Goal: Information Seeking & Learning: Learn about a topic

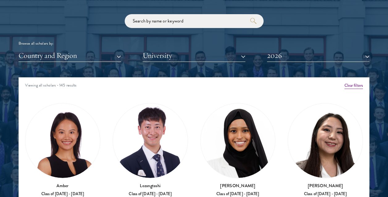
scroll to position [730, 0]
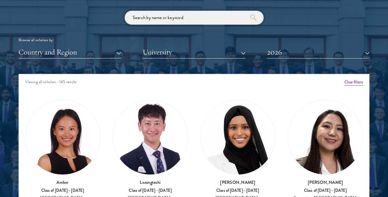
click at [185, 19] on input "search" at bounding box center [194, 18] width 139 height 14
paste input "[PERSON_NAME]"
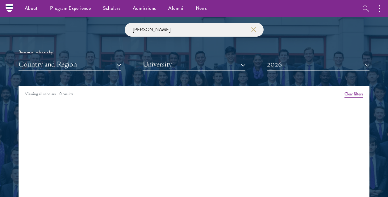
drag, startPoint x: 147, startPoint y: 133, endPoint x: 151, endPoint y: 100, distance: 33.5
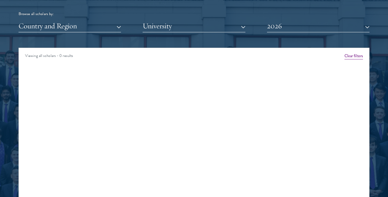
drag, startPoint x: 199, startPoint y: 129, endPoint x: 199, endPoint y: 136, distance: 7.4
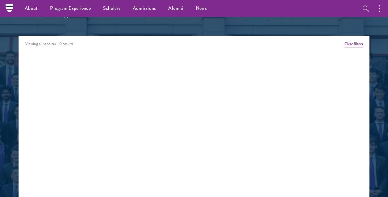
scroll to position [745, 0]
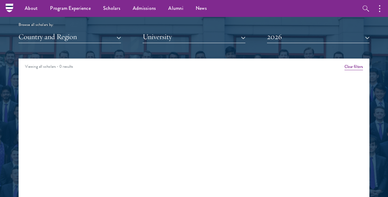
drag, startPoint x: 188, startPoint y: 145, endPoint x: 195, endPoint y: 104, distance: 41.8
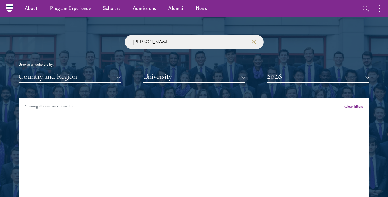
drag, startPoint x: 171, startPoint y: 91, endPoint x: 174, endPoint y: 55, distance: 36.8
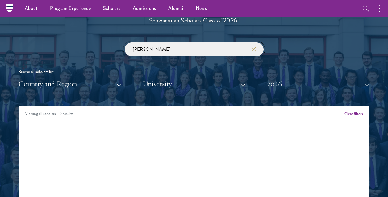
click at [174, 48] on input "[PERSON_NAME]" at bounding box center [194, 50] width 139 height 14
type input "a"
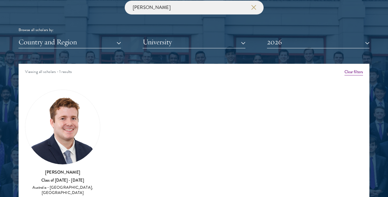
scroll to position [750, 0]
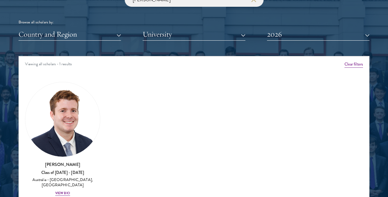
drag, startPoint x: 126, startPoint y: 116, endPoint x: 126, endPoint y: 140, distance: 24.1
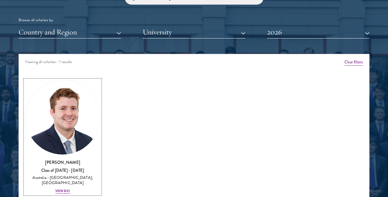
click at [59, 121] on img at bounding box center [62, 117] width 75 height 75
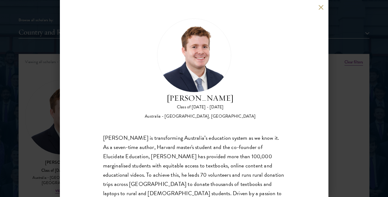
drag, startPoint x: 185, startPoint y: 123, endPoint x: 165, endPoint y: 120, distance: 20.2
click at [165, 120] on div "[PERSON_NAME] Class of [DATE] - [DATE] [GEOGRAPHIC_DATA] - [GEOGRAPHIC_DATA], […" at bounding box center [194, 127] width 182 height 217
drag, startPoint x: 163, startPoint y: 115, endPoint x: 253, endPoint y: 119, distance: 89.9
click at [253, 119] on div "[PERSON_NAME] Class of [DATE] - [DATE] [GEOGRAPHIC_DATA] - [GEOGRAPHIC_DATA], […" at bounding box center [194, 69] width 182 height 101
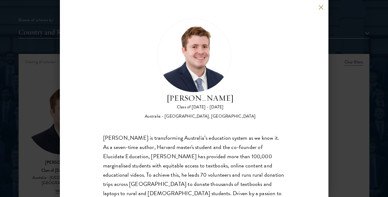
drag, startPoint x: 253, startPoint y: 119, endPoint x: 267, endPoint y: 118, distance: 13.6
click at [253, 119] on div "[PERSON_NAME] Class of [DATE] - [DATE] [GEOGRAPHIC_DATA] - [GEOGRAPHIC_DATA], […" at bounding box center [194, 69] width 182 height 101
drag, startPoint x: 270, startPoint y: 118, endPoint x: 162, endPoint y: 113, distance: 107.8
click at [162, 113] on div "[PERSON_NAME] Class of [DATE] - [DATE] [GEOGRAPHIC_DATA] - [GEOGRAPHIC_DATA], […" at bounding box center [194, 69] width 182 height 101
click at [162, 119] on div "Australia - [GEOGRAPHIC_DATA], [GEOGRAPHIC_DATA]" at bounding box center [200, 117] width 111 height 6
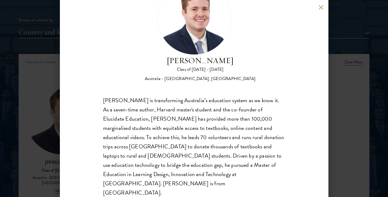
drag, startPoint x: 164, startPoint y: 121, endPoint x: 167, endPoint y: 147, distance: 26.0
drag, startPoint x: 253, startPoint y: 110, endPoint x: 126, endPoint y: 123, distance: 128.0
click at [126, 123] on div "[PERSON_NAME] is transforming Australia’s education system as we know it. As a …" at bounding box center [194, 147] width 182 height 102
drag, startPoint x: 126, startPoint y: 123, endPoint x: 115, endPoint y: 118, distance: 12.0
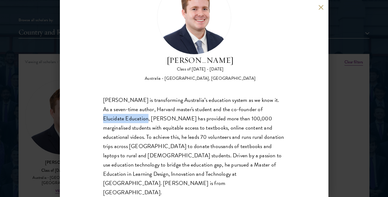
copy div "Elucidate Education"
click at [253, 150] on div "[PERSON_NAME] is transforming Australia’s education system as we know it. As a …" at bounding box center [194, 147] width 182 height 102
drag, startPoint x: 242, startPoint y: 138, endPoint x: 196, endPoint y: 164, distance: 53.1
click at [196, 163] on div "[PERSON_NAME] is transforming Australia’s education system as we know it. As a …" at bounding box center [194, 147] width 182 height 102
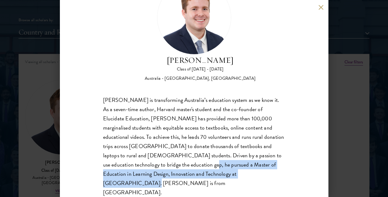
drag, startPoint x: 208, startPoint y: 174, endPoint x: 146, endPoint y: 162, distance: 63.3
click at [146, 162] on div "[PERSON_NAME] is transforming Australia’s education system as we know it. As a …" at bounding box center [194, 147] width 182 height 102
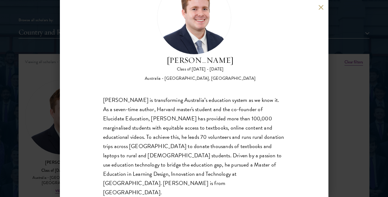
click at [214, 148] on div "[PERSON_NAME] is transforming Australia’s education system as we know it. As a …" at bounding box center [194, 147] width 182 height 102
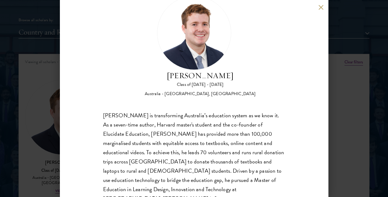
click at [363, 77] on div "[PERSON_NAME] Class of [DATE] - [DATE] [GEOGRAPHIC_DATA] - [GEOGRAPHIC_DATA], […" at bounding box center [194, 98] width 388 height 197
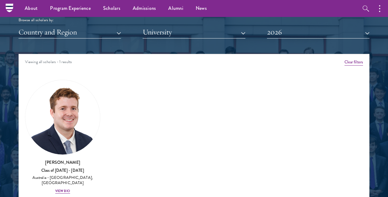
scroll to position [745, 0]
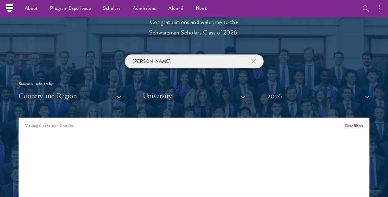
scroll to position [682, 0]
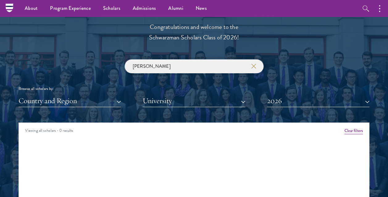
click at [184, 68] on input "[PERSON_NAME]" at bounding box center [194, 67] width 139 height 14
type input "[PERSON_NAME]"
click button "submit" at bounding box center [0, 0] width 0 height 0
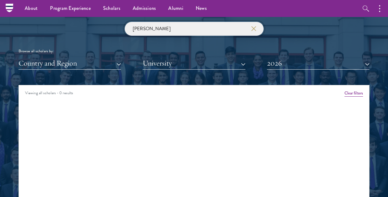
scroll to position [719, 0]
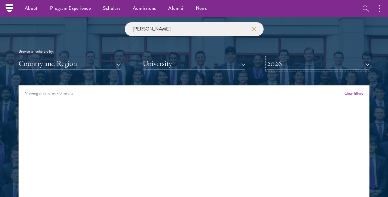
click at [276, 67] on button "2026" at bounding box center [318, 63] width 102 height 13
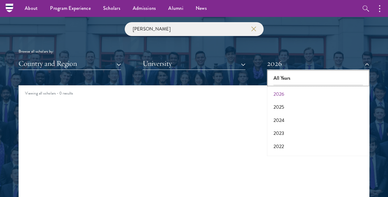
click at [291, 77] on button "All Years" at bounding box center [318, 78] width 99 height 13
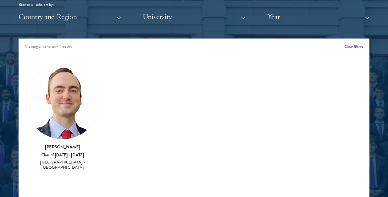
scroll to position [766, 0]
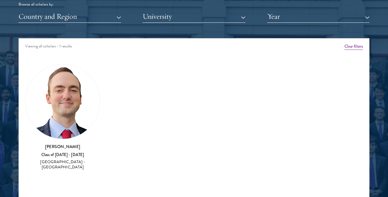
click at [81, 117] on img at bounding box center [62, 101] width 75 height 75
click at [60, 147] on h3 "[PERSON_NAME]" at bounding box center [62, 147] width 75 height 6
click at [61, 102] on img at bounding box center [62, 101] width 75 height 75
click at [56, 148] on h3 "[PERSON_NAME]" at bounding box center [62, 147] width 75 height 6
click at [58, 135] on img at bounding box center [62, 101] width 75 height 75
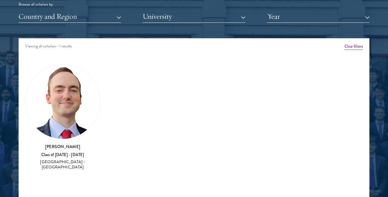
click at [57, 129] on img at bounding box center [62, 101] width 75 height 75
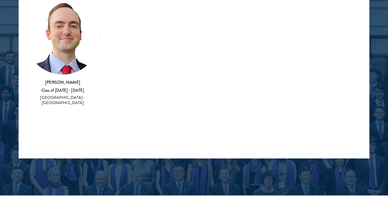
scroll to position [831, 0]
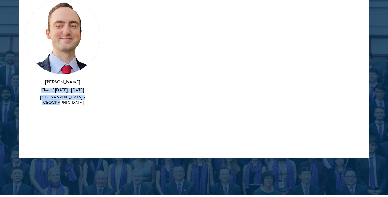
drag, startPoint x: 43, startPoint y: 87, endPoint x: 91, endPoint y: 97, distance: 48.2
click at [91, 97] on div "[PERSON_NAME] Class of [DATE] - [DATE] [GEOGRAPHIC_DATA] - [GEOGRAPHIC_DATA]" at bounding box center [62, 92] width 75 height 27
click at [94, 105] on div "[PERSON_NAME] Class of [DATE] - [DATE] [GEOGRAPHIC_DATA] - [GEOGRAPHIC_DATA]" at bounding box center [63, 52] width 88 height 119
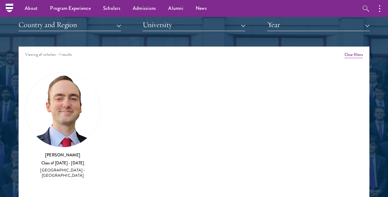
scroll to position [758, 0]
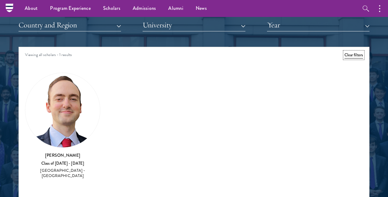
click at [357, 53] on button "Clear filters" at bounding box center [353, 55] width 19 height 7
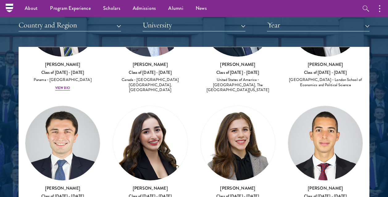
scroll to position [1265, 0]
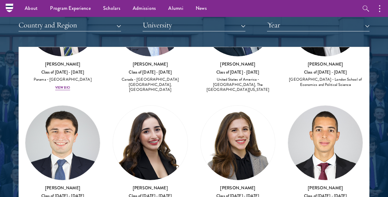
click at [156, 106] on img at bounding box center [150, 143] width 75 height 75
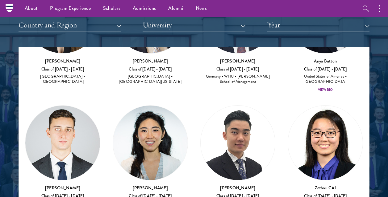
scroll to position [4382, 0]
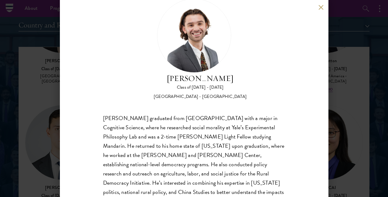
scroll to position [47, 0]
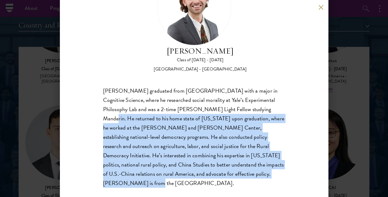
drag, startPoint x: 242, startPoint y: 112, endPoint x: 279, endPoint y: 180, distance: 77.8
click at [279, 180] on div "[PERSON_NAME] Class of [DATE] - [DATE] [GEOGRAPHIC_DATA] - [GEOGRAPHIC_DATA] [P…" at bounding box center [194, 98] width 268 height 197
drag, startPoint x: 279, startPoint y: 180, endPoint x: 273, endPoint y: 168, distance: 13.4
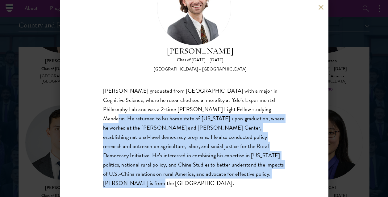
click at [273, 168] on div "[PERSON_NAME] graduated from [GEOGRAPHIC_DATA] with a major in Cognitive Scienc…" at bounding box center [194, 137] width 182 height 102
click at [253, 166] on div "[PERSON_NAME] graduated from [GEOGRAPHIC_DATA] with a major in Cognitive Scienc…" at bounding box center [194, 137] width 182 height 102
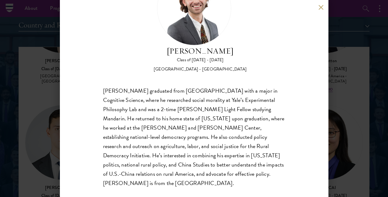
click at [363, 131] on div "[PERSON_NAME] Class of [DATE] - [DATE] [GEOGRAPHIC_DATA] - [GEOGRAPHIC_DATA] [P…" at bounding box center [194, 98] width 388 height 197
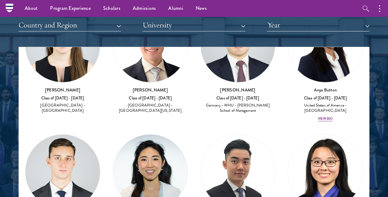
scroll to position [4467, 0]
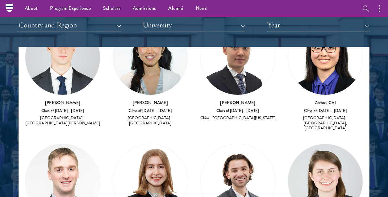
drag, startPoint x: 238, startPoint y: 134, endPoint x: 210, endPoint y: 147, distance: 30.9
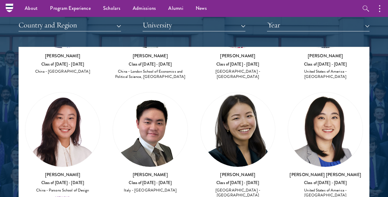
scroll to position [5629, 0]
